Goal: Check status

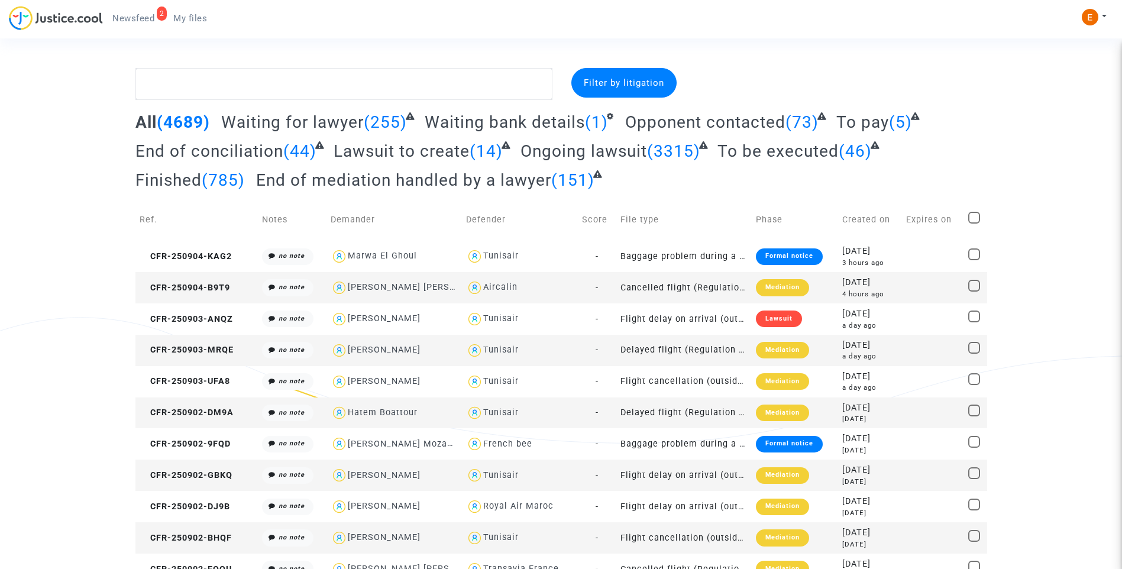
click at [131, 23] on span "Newsfeed" at bounding box center [133, 18] width 42 height 11
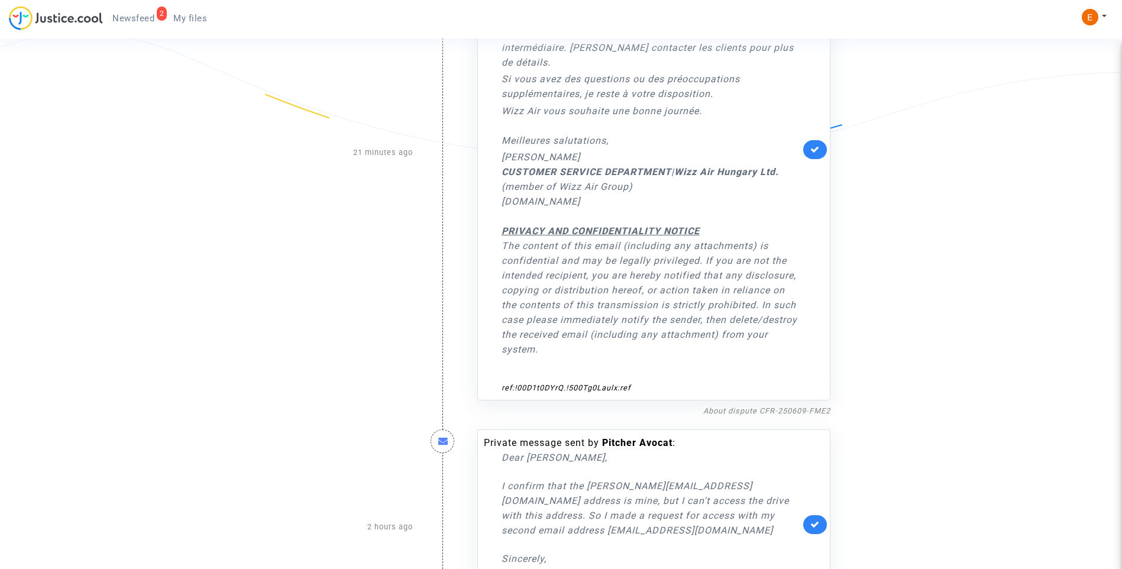
scroll to position [177, 0]
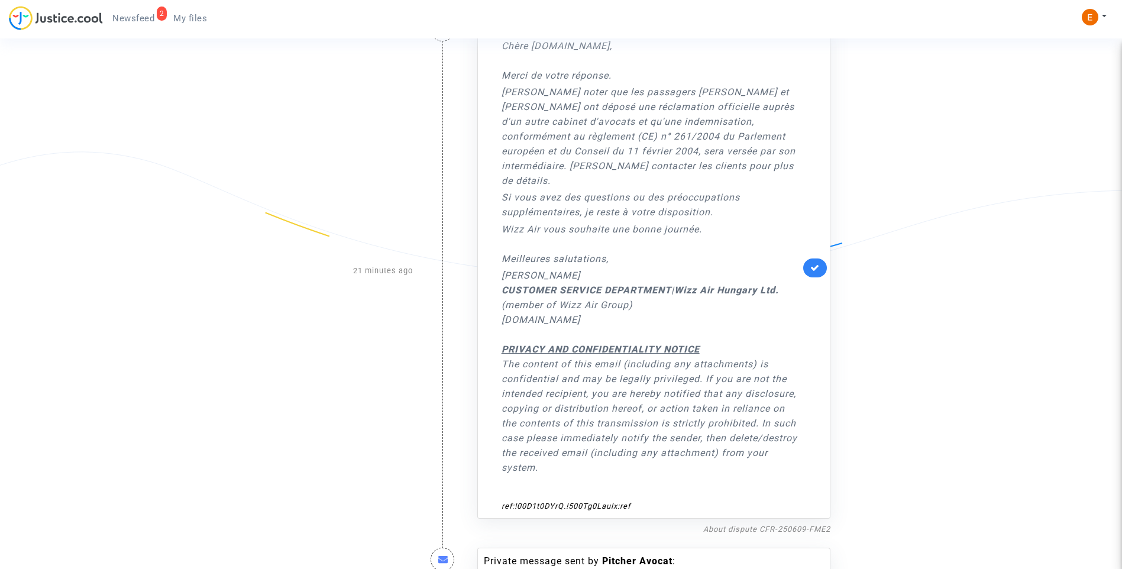
click at [820, 275] on link at bounding box center [815, 268] width 24 height 19
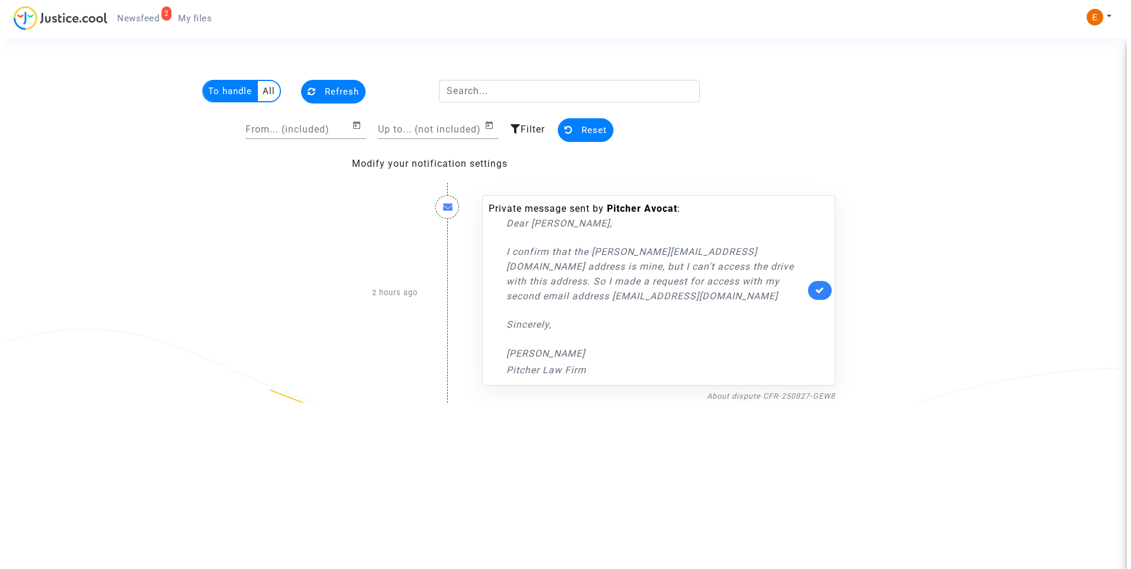
scroll to position [0, 0]
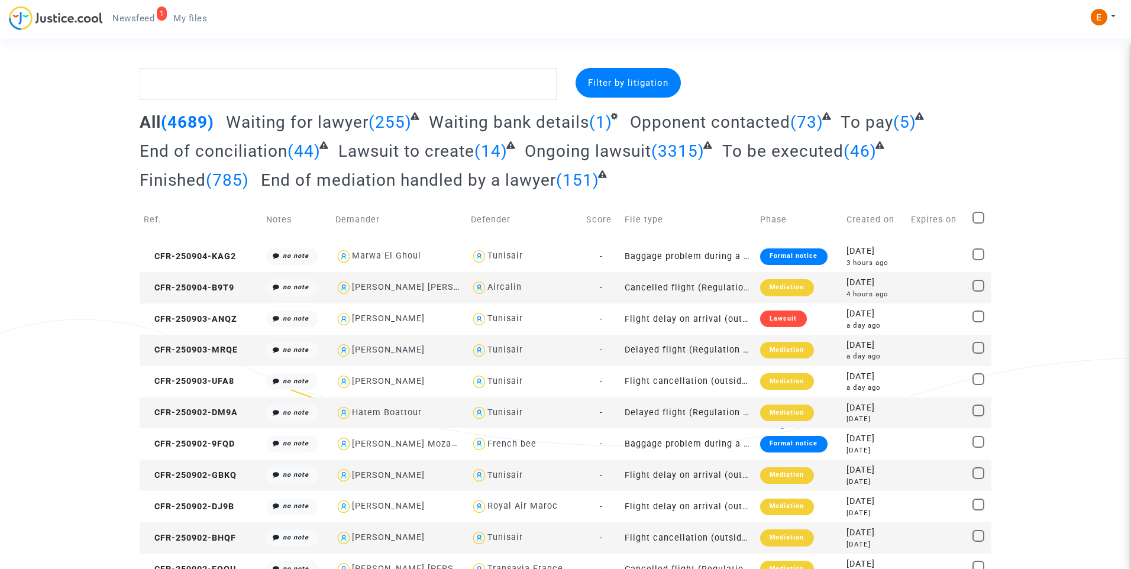
click at [145, 21] on span "Newsfeed" at bounding box center [133, 18] width 42 height 11
drag, startPoint x: 0, startPoint y: 0, endPoint x: 561, endPoint y: 104, distance: 570.5
click at [149, 18] on span "Newsfeed" at bounding box center [133, 18] width 42 height 11
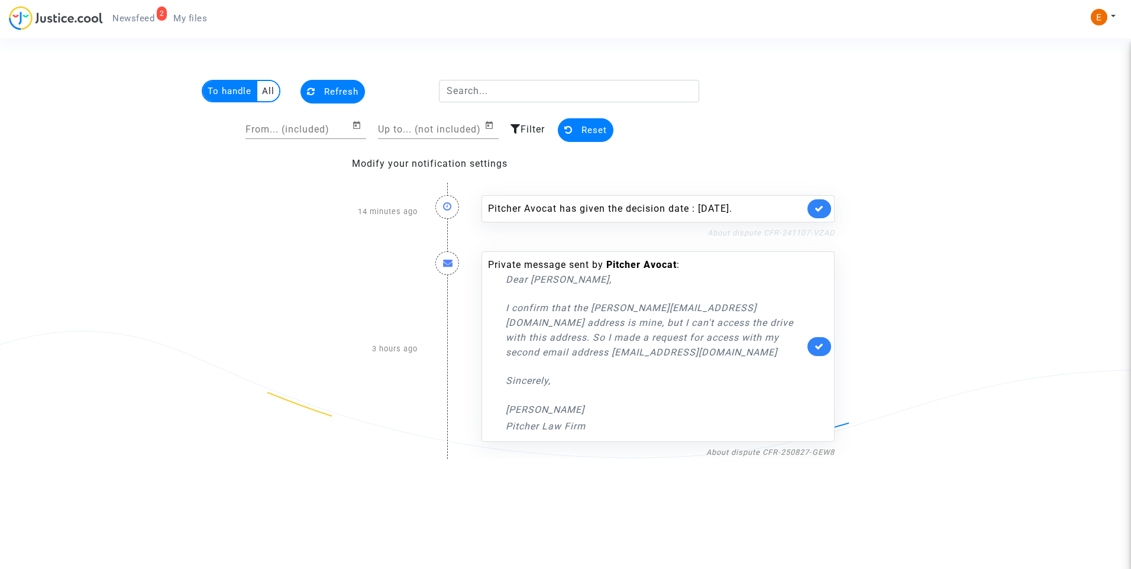
click at [806, 231] on link "About dispute CFR-241107-VZAD" at bounding box center [771, 232] width 127 height 9
click at [830, 211] on link at bounding box center [820, 208] width 24 height 19
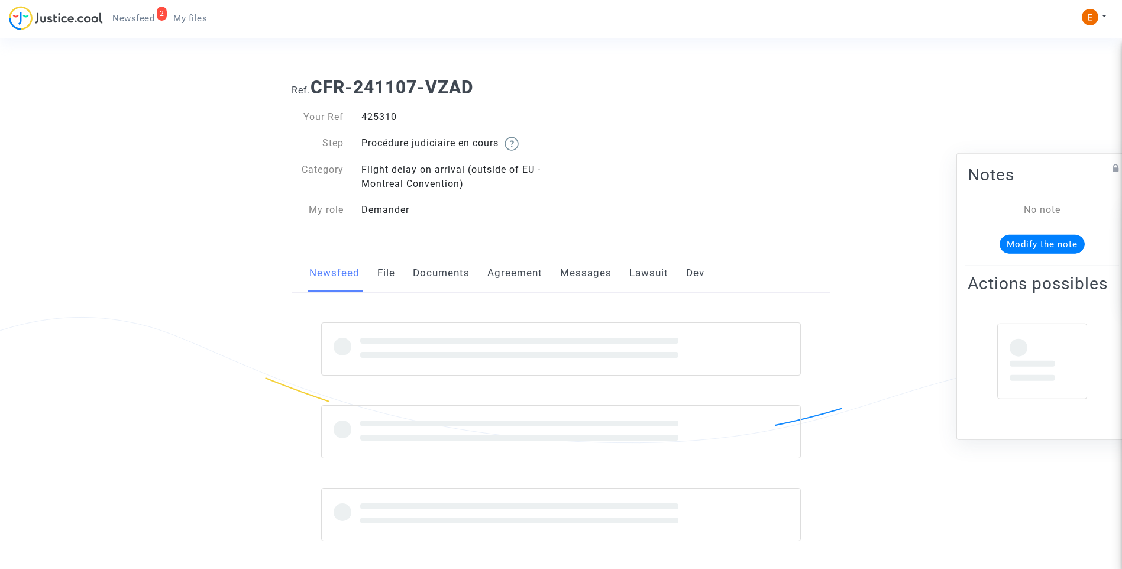
click at [383, 118] on div "425310" at bounding box center [457, 117] width 209 height 14
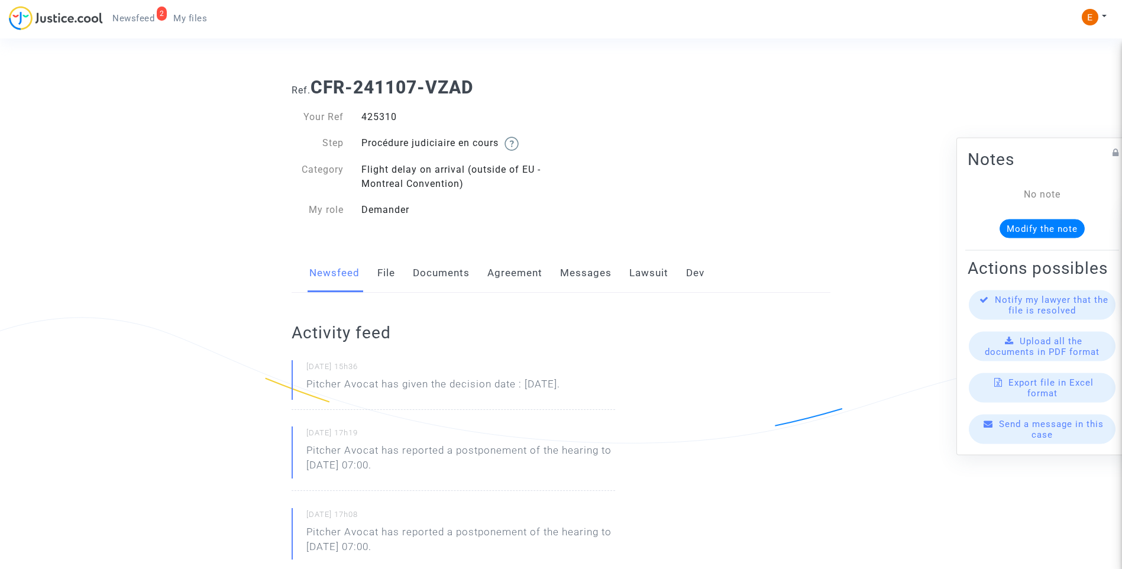
copy div "425310"
drag, startPoint x: 618, startPoint y: 388, endPoint x: 277, endPoint y: 389, distance: 341.4
drag, startPoint x: 277, startPoint y: 389, endPoint x: 335, endPoint y: 385, distance: 58.2
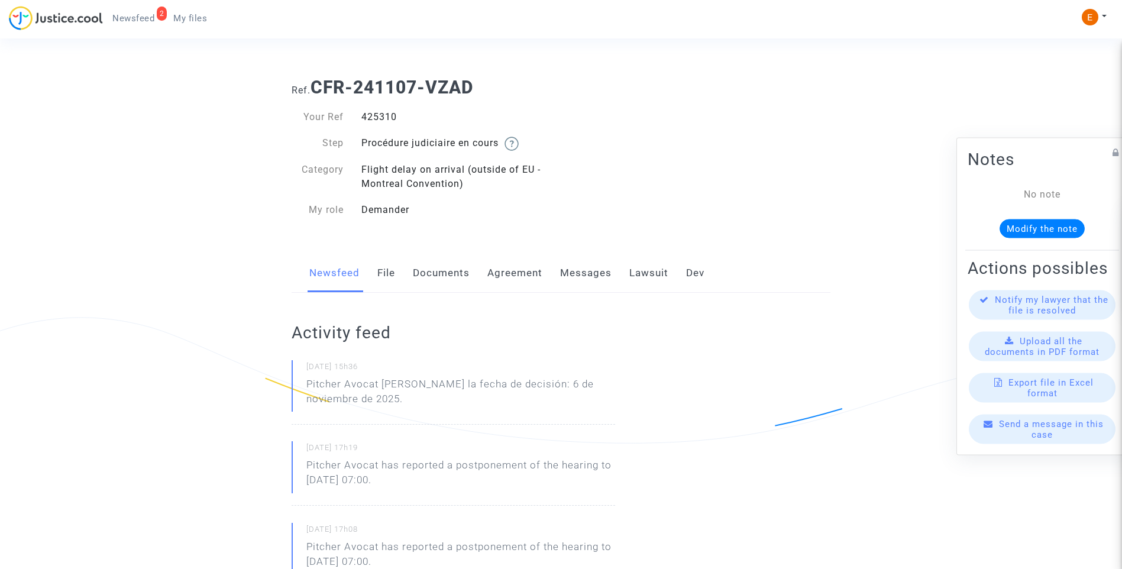
click at [427, 417] on div "[DATE] 15h36 Pitcher Avocat [PERSON_NAME] la fecha de decisión: 6 de noviembre …" at bounding box center [454, 392] width 324 height 64
drag, startPoint x: 382, startPoint y: 382, endPoint x: 401, endPoint y: 398, distance: 25.2
click at [401, 398] on p "Pitcher Avocat [PERSON_NAME] la fecha de decisión: 6 de noviembre de 2025." at bounding box center [460, 394] width 309 height 35
drag, startPoint x: 401, startPoint y: 398, endPoint x: 395, endPoint y: 381, distance: 18.4
copy p "[PERSON_NAME] la fecha de decisión: 6 de noviembre de 2025."
